Goal: Transaction & Acquisition: Purchase product/service

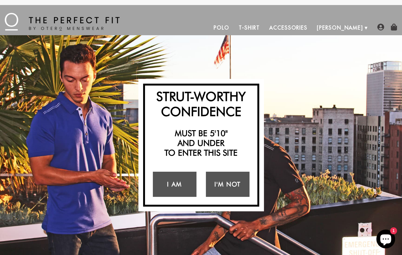
click at [264, 28] on link "T-Shirt" at bounding box center [249, 27] width 30 height 15
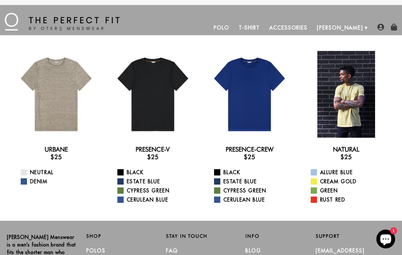
click at [354, 79] on div at bounding box center [346, 94] width 87 height 87
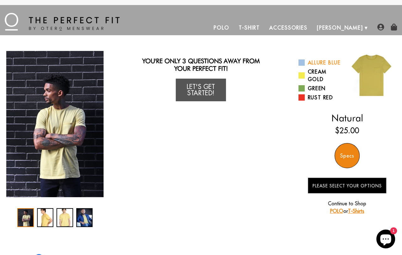
click at [304, 62] on span at bounding box center [302, 62] width 6 height 6
